Goal: Information Seeking & Learning: Understand process/instructions

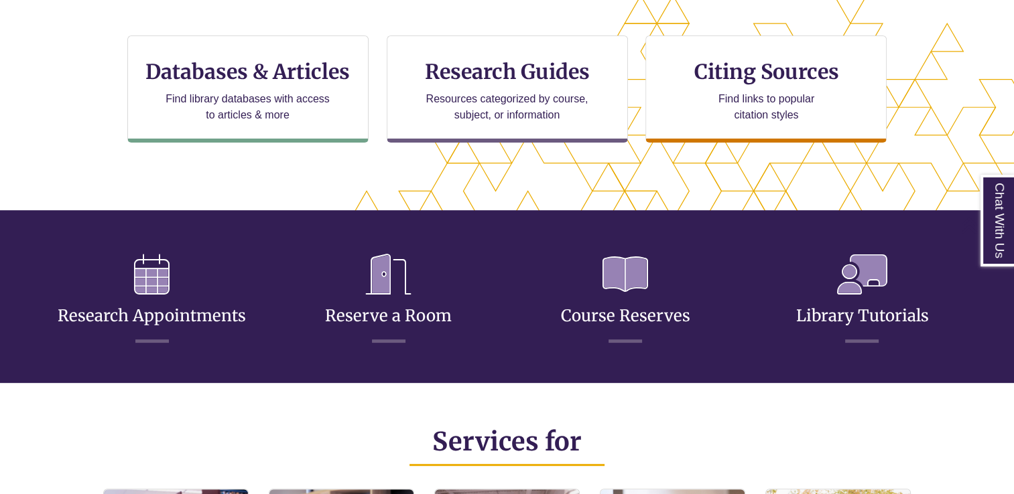
scroll to position [460, 0]
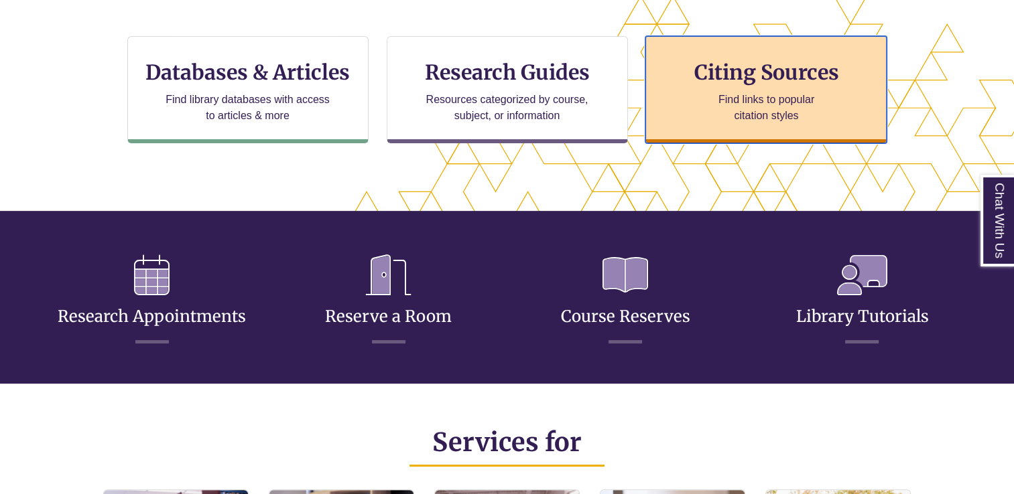
click at [731, 119] on p "Find links to popular citation styles" at bounding box center [766, 108] width 131 height 32
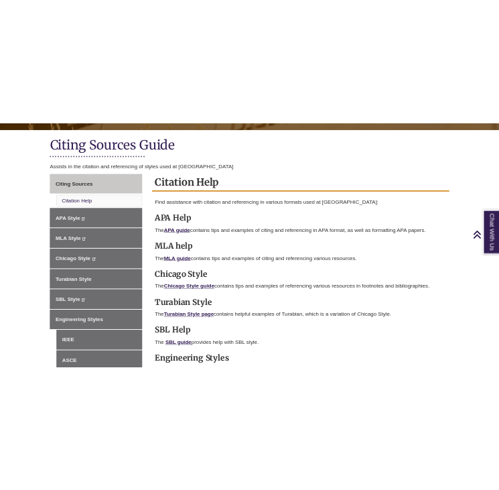
scroll to position [367, 0]
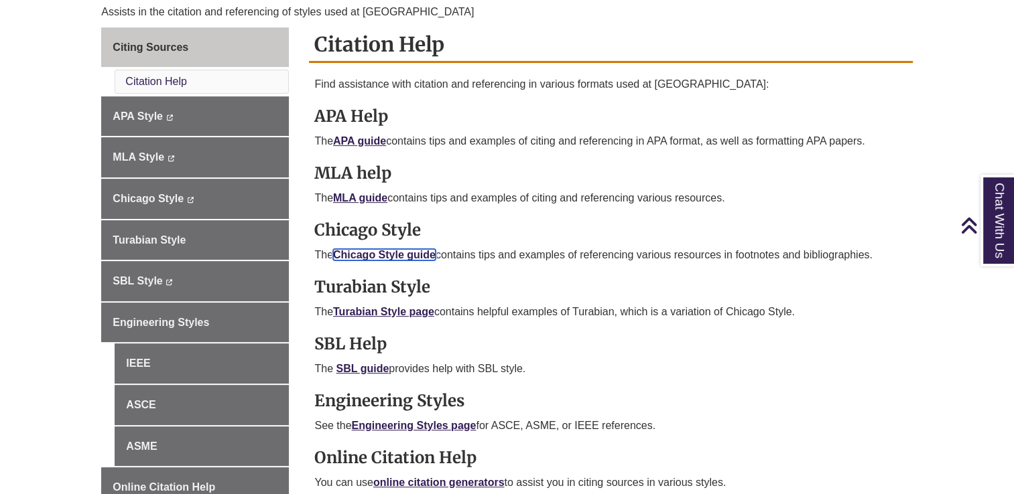
click at [375, 251] on link "Chicago Style guide" at bounding box center [384, 254] width 103 height 11
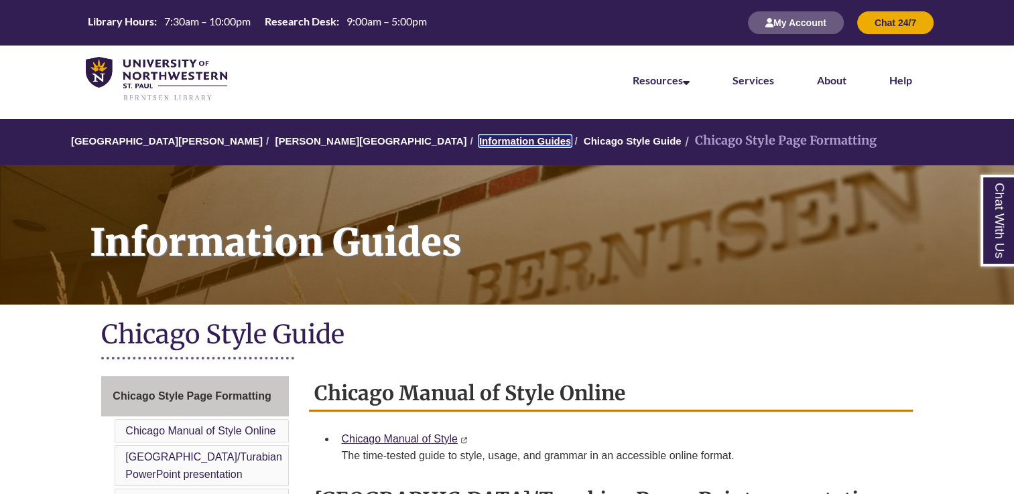
click at [479, 141] on link "Information Guides" at bounding box center [525, 140] width 92 height 11
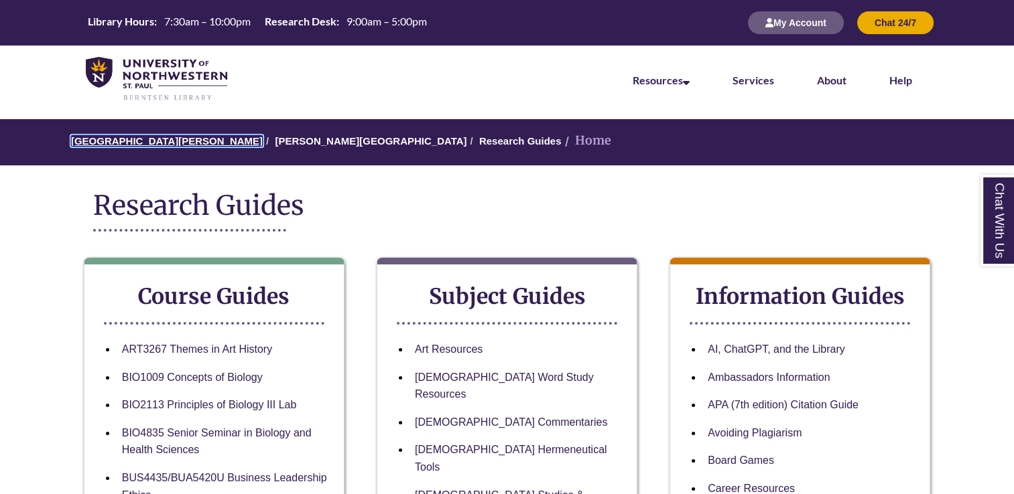
click at [182, 137] on link "[GEOGRAPHIC_DATA][PERSON_NAME]" at bounding box center [167, 140] width 192 height 11
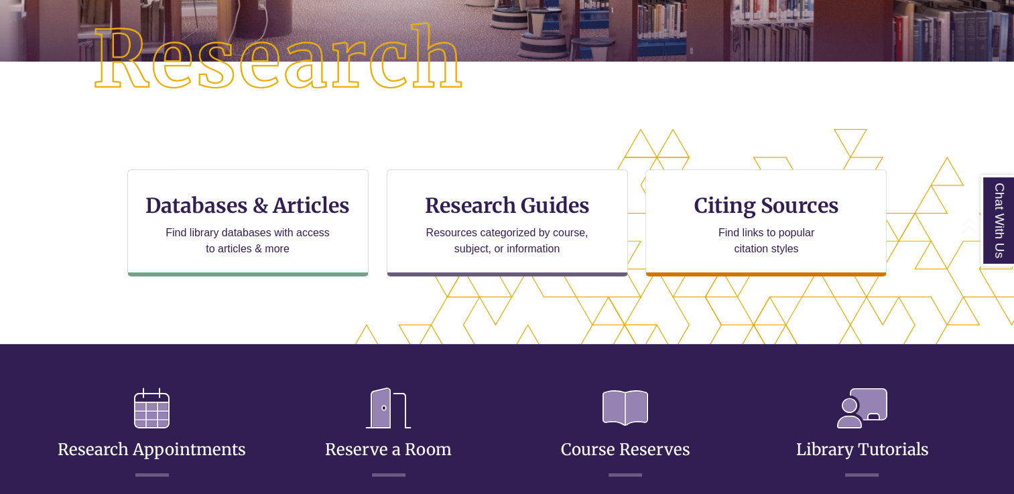
scroll to position [438, 899]
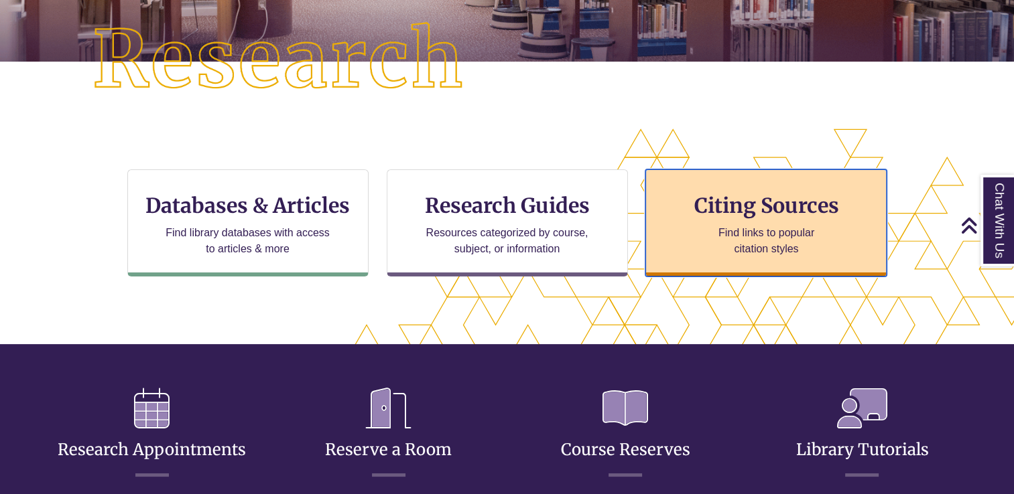
click at [748, 238] on p "Find links to popular citation styles" at bounding box center [766, 241] width 131 height 32
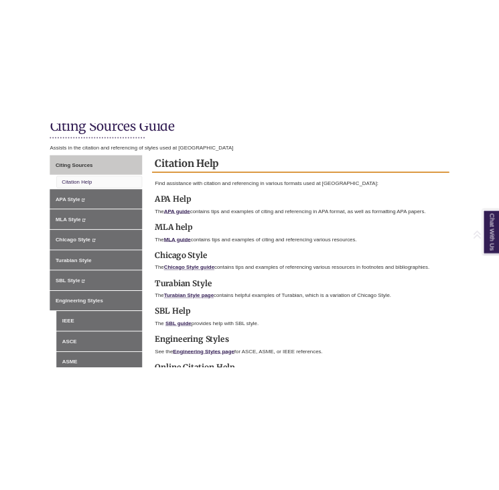
scroll to position [359, 0]
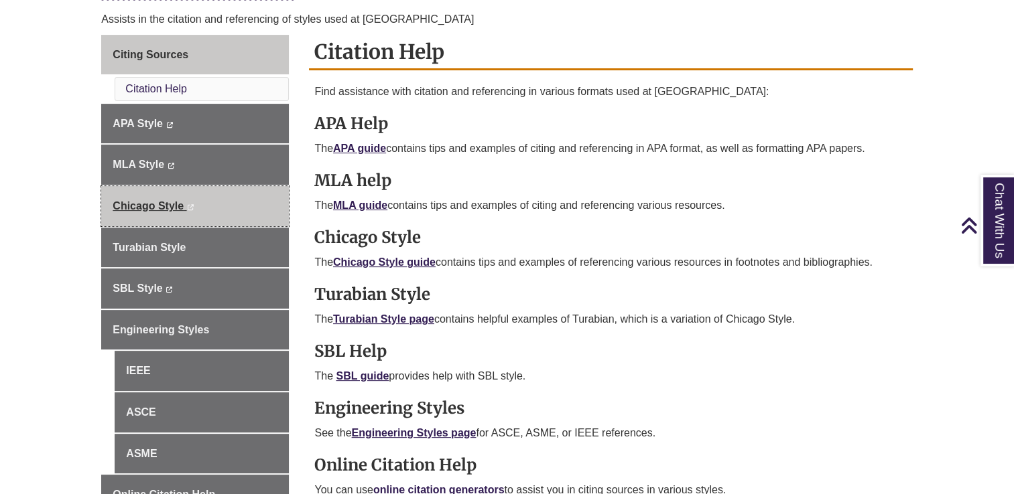
click at [163, 202] on span "Chicago Style" at bounding box center [148, 205] width 71 height 11
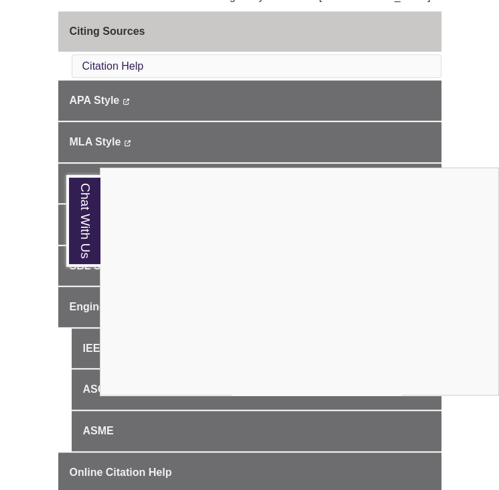
click at [462, 134] on div "Chat With Us" at bounding box center [249, 245] width 499 height 490
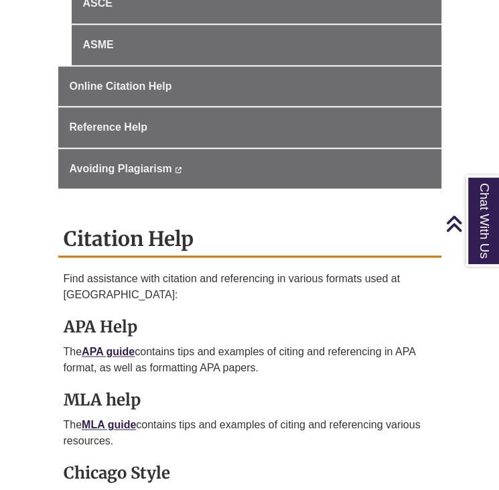
scroll to position [748, 0]
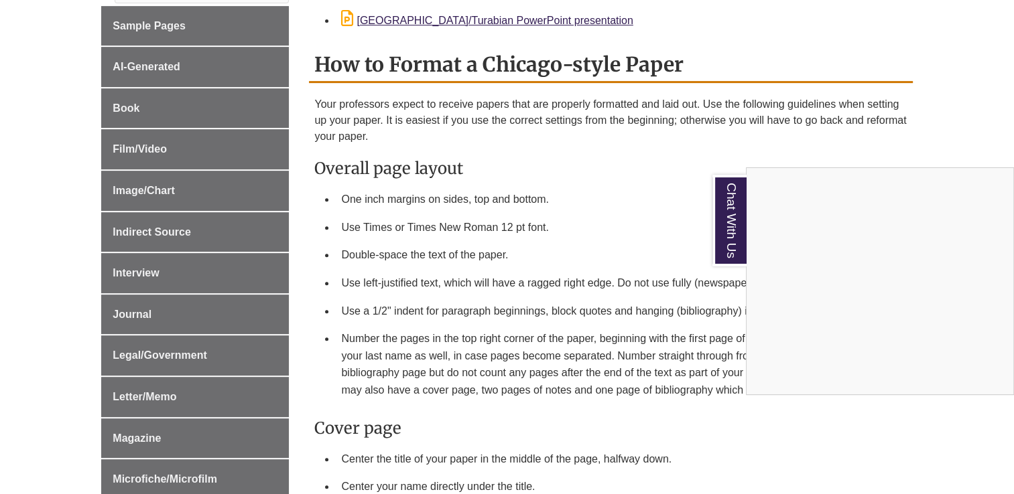
scroll to position [528, 0]
click at [132, 312] on div "Chat With Us" at bounding box center [507, 247] width 1014 height 494
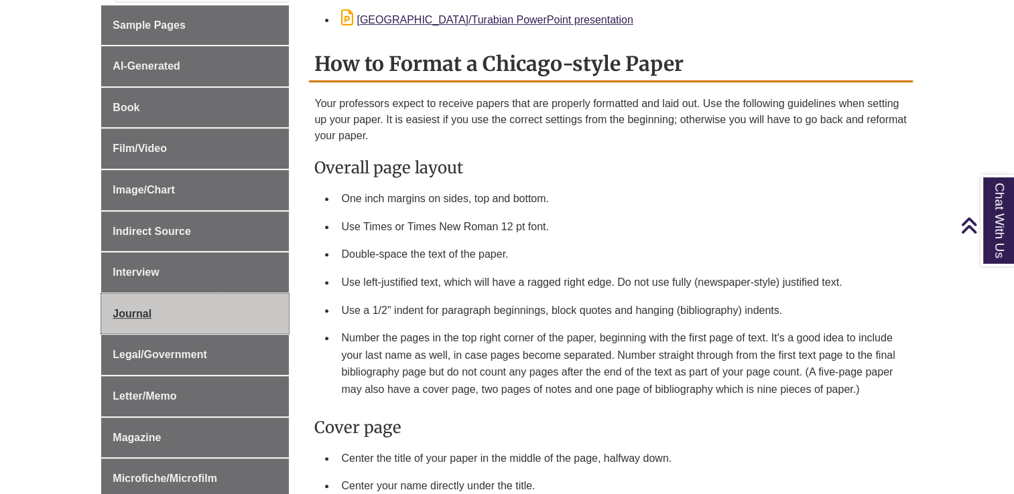
click at [132, 312] on span "Journal" at bounding box center [132, 313] width 39 height 11
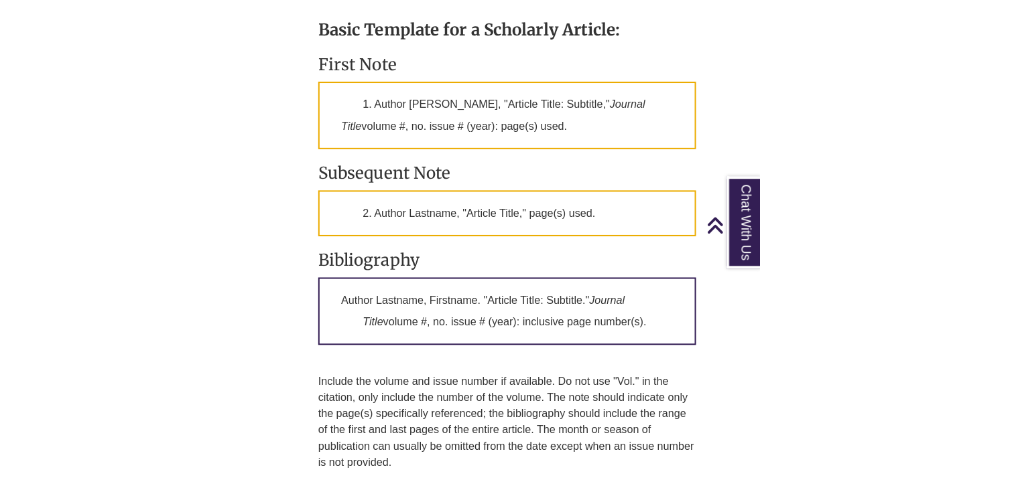
scroll to position [1337, 0]
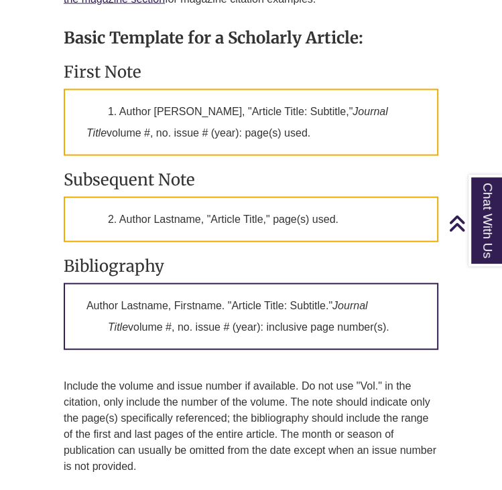
drag, startPoint x: 88, startPoint y: 297, endPoint x: 408, endPoint y: 325, distance: 320.8
click at [408, 325] on p "Author Lastname, Firstname. "Article Title: Subtitle." Journal Title volume #, …" at bounding box center [251, 316] width 375 height 67
copy p "Author Lastname, Firstname. "Article Title: Subtitle." Journal Title volume #, …"
